Goal: Navigation & Orientation: Find specific page/section

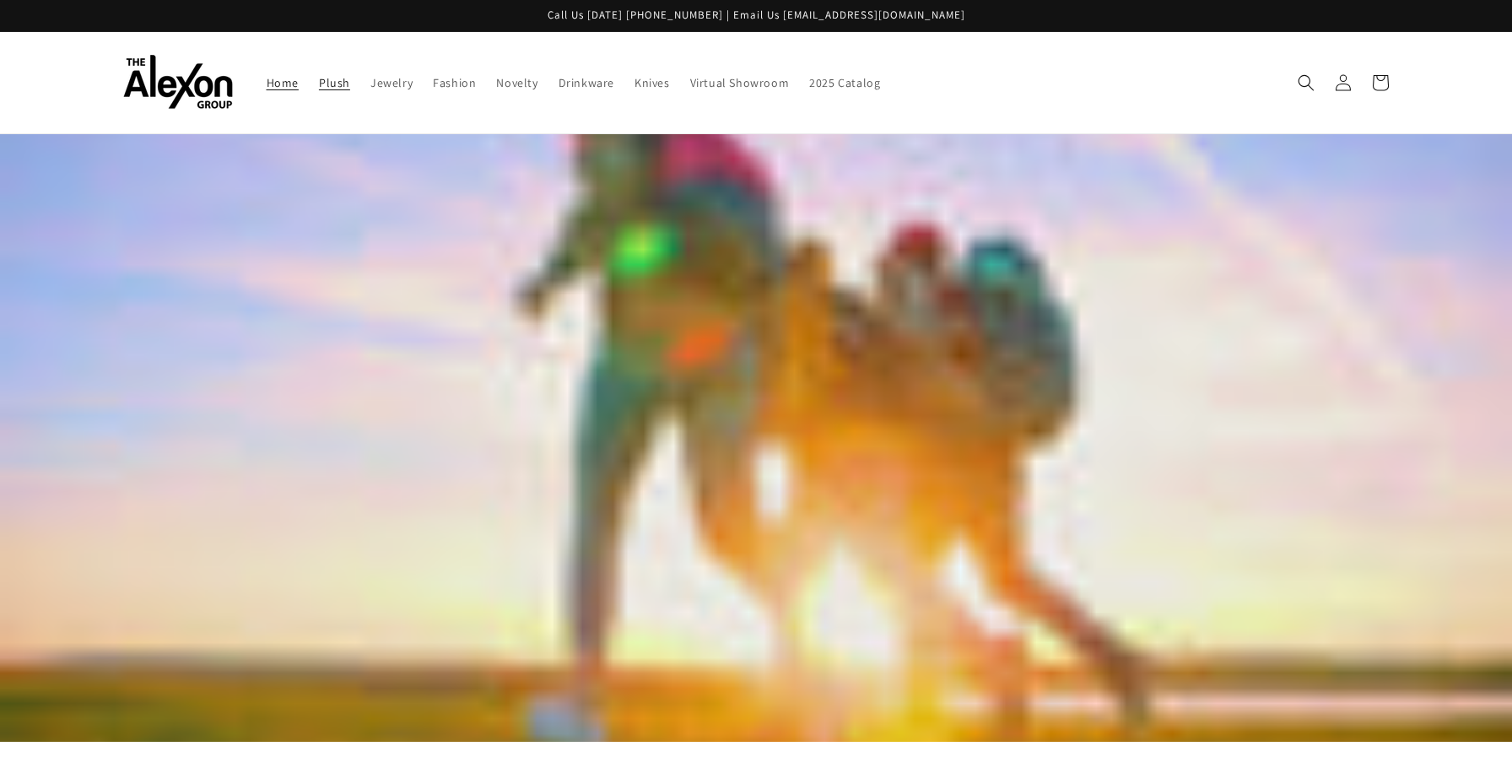
click at [319, 75] on span "Plush" at bounding box center [334, 83] width 32 height 15
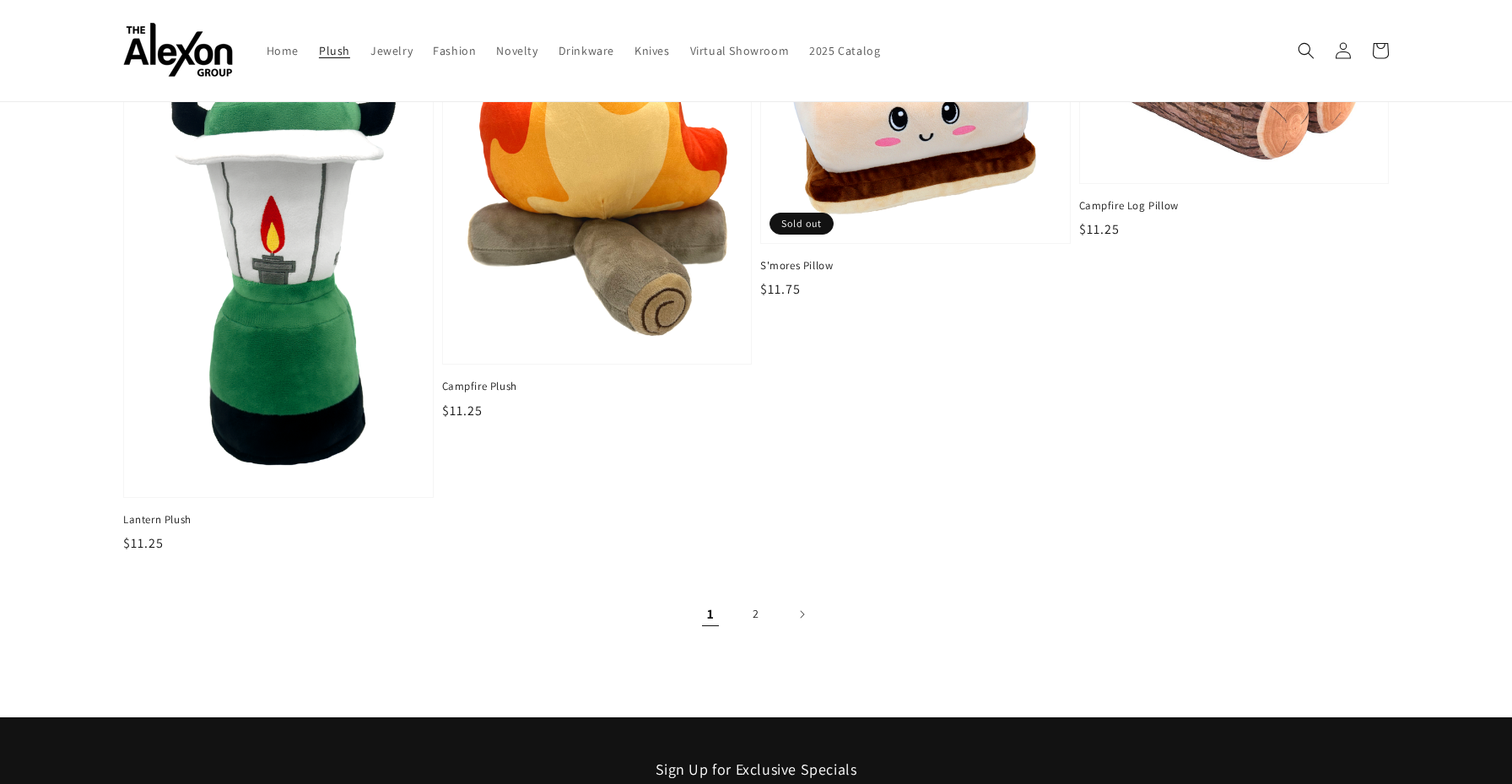
scroll to position [2624, 0]
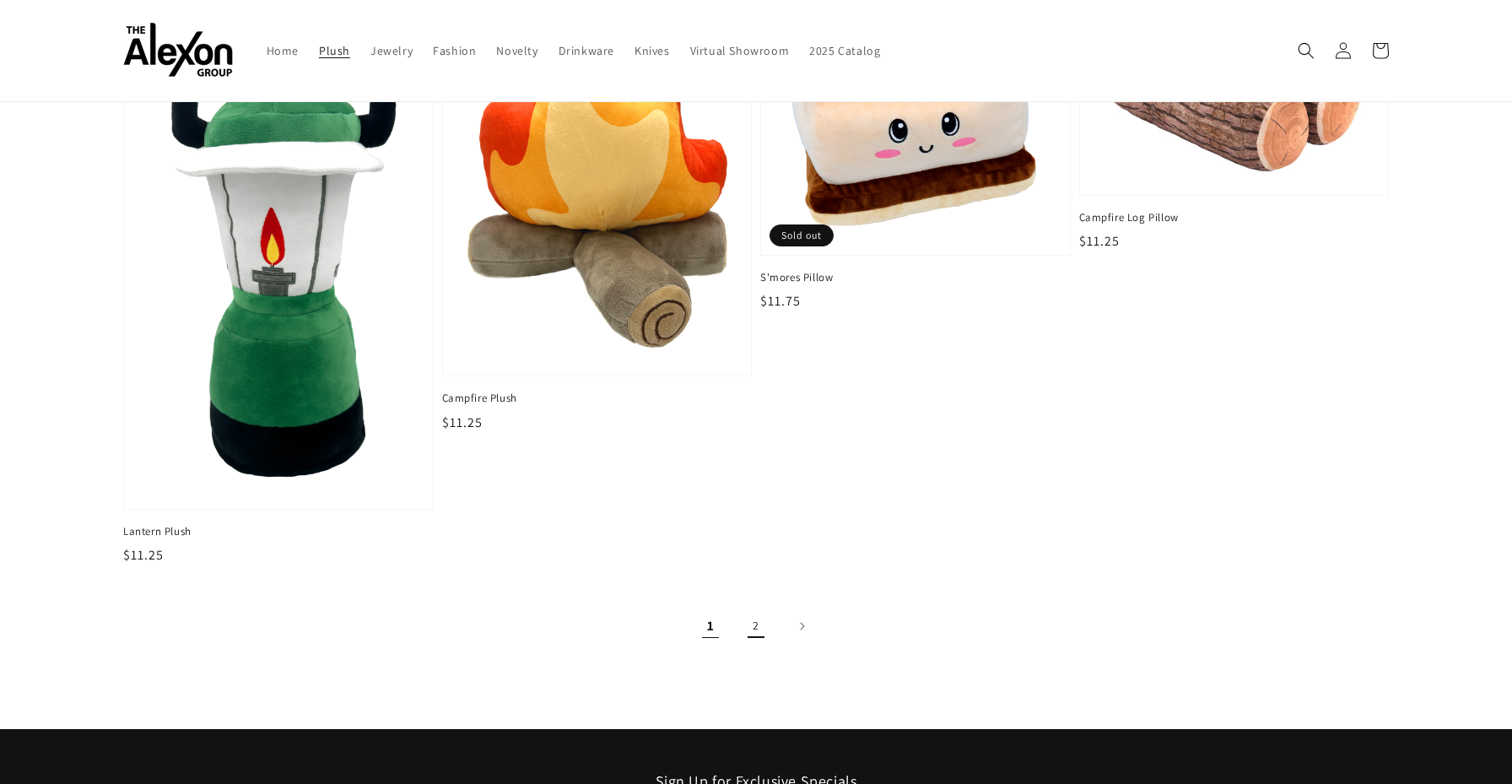
click at [757, 613] on link "2" at bounding box center [756, 626] width 37 height 37
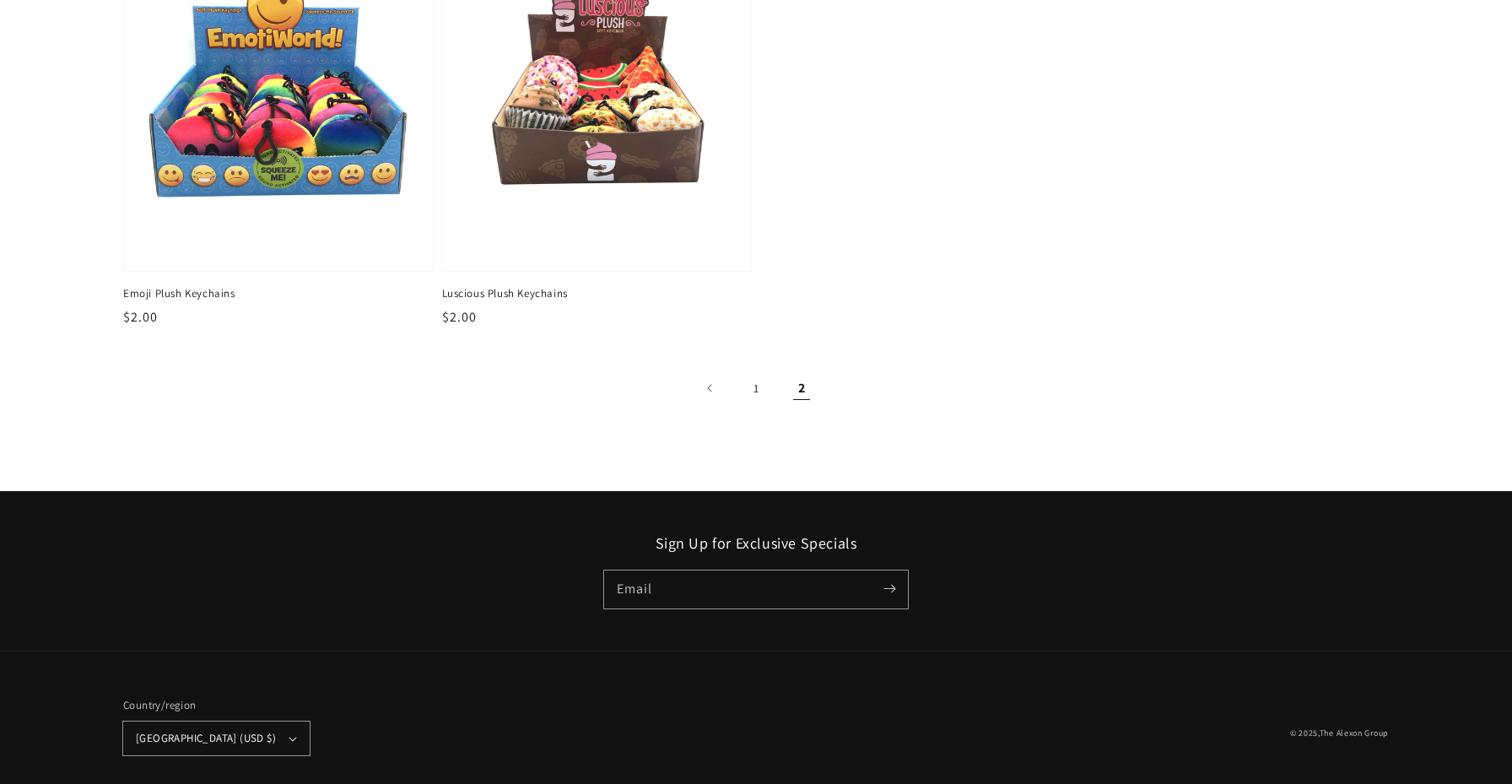
scroll to position [768, 0]
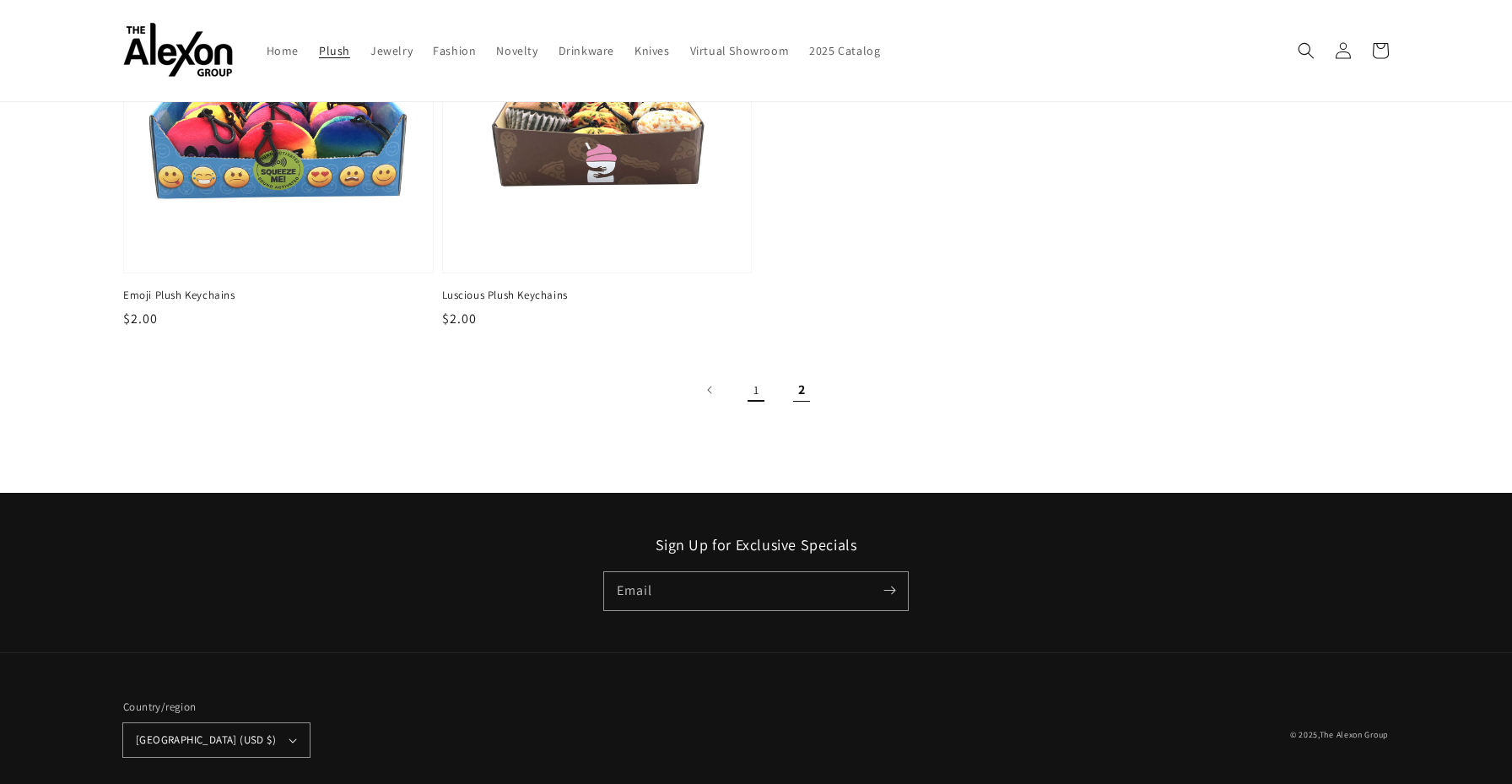
click at [758, 372] on link "1" at bounding box center [756, 390] width 37 height 37
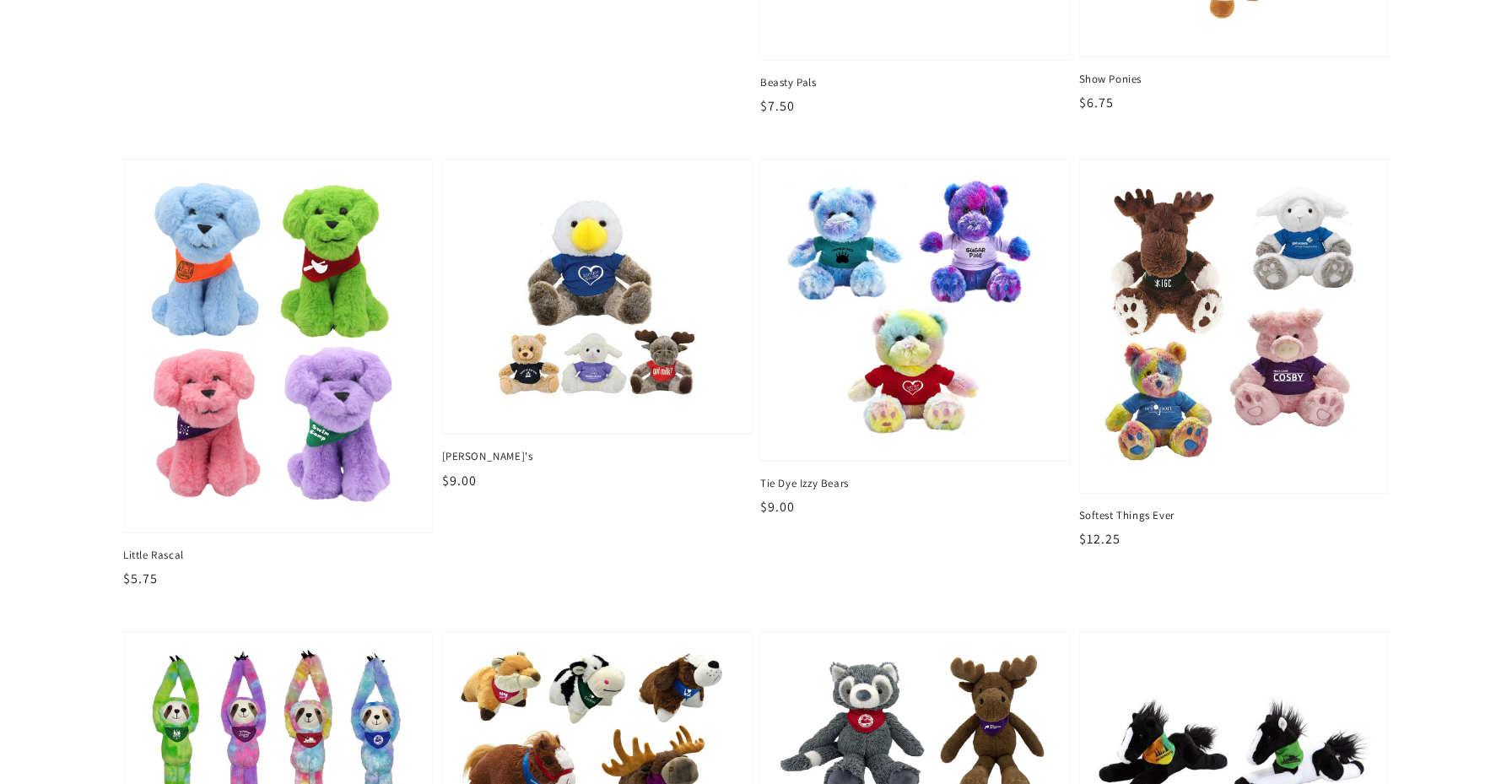
scroll to position [1488, 0]
